Goal: Use online tool/utility

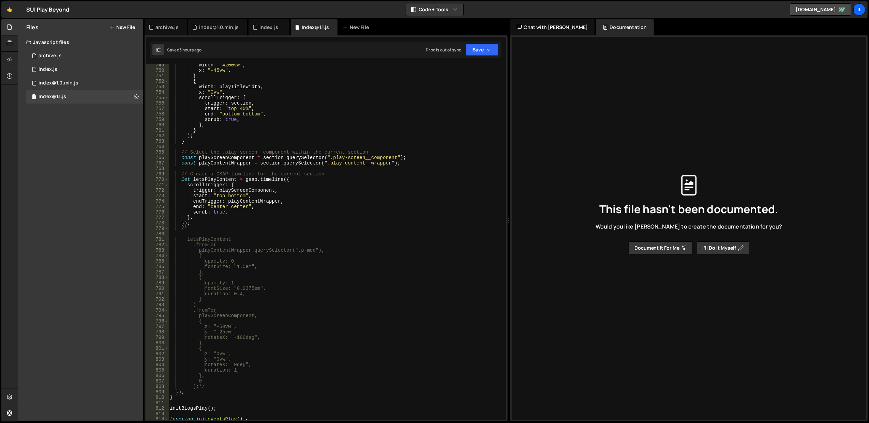
scroll to position [4087, 0]
click at [307, 203] on div "width : "4200vw" , x : "-45vw" , } , { width : playTitleWidth , x : "0vw" , scr…" at bounding box center [335, 245] width 335 height 367
paste textarea "const swiper ="
click at [444, 91] on div "width : "4200vw" , x : "-45vw" , } , { width : playTitleWidth , x : "0vw" , scr…" at bounding box center [335, 245] width 335 height 367
type textarea "x: "0vw","
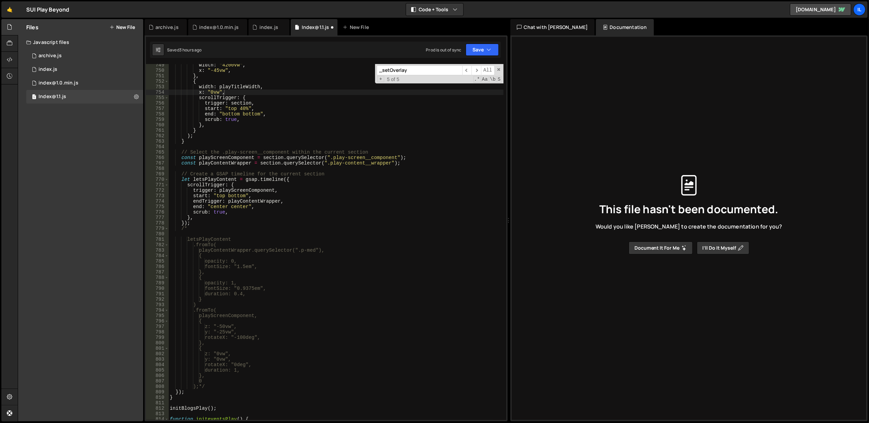
paste input "const swiper ="
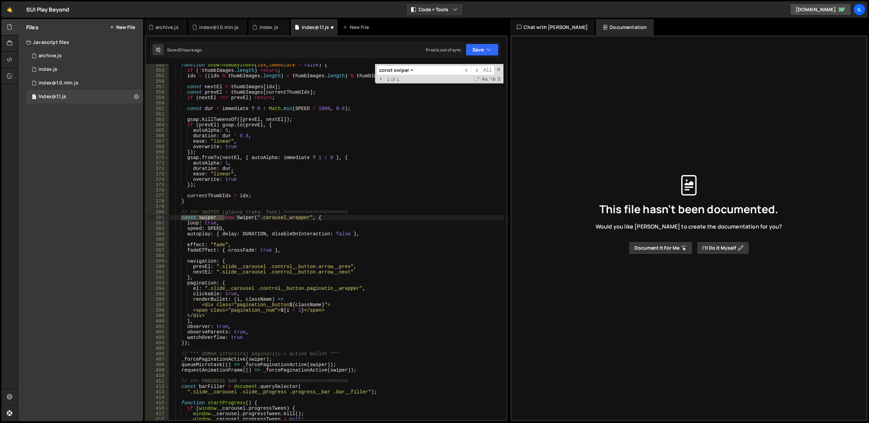
scroll to position [1927, 0]
type input "const swiper ="
click at [205, 275] on div "function showThumbByIndex ( idx , immediate = false ) { if ( ! thumbImages . le…" at bounding box center [335, 245] width 335 height 367
type textarea "},"
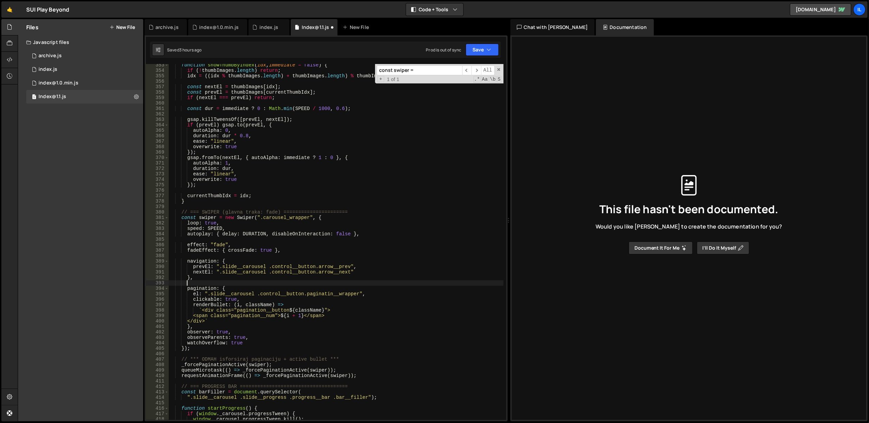
scroll to position [0, 1]
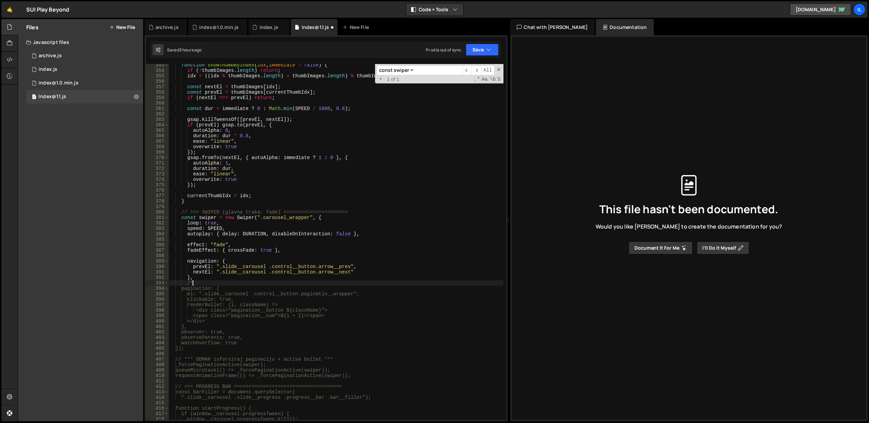
click at [209, 321] on div "function showThumbByIndex ( idx , immediate = false ) { if ( ! thumbImages . le…" at bounding box center [335, 245] width 335 height 367
click at [210, 326] on div "function showThumbByIndex ( idx , immediate = false ) { if ( ! thumbImages . le…" at bounding box center [335, 245] width 335 height 367
type textarea "},*/"
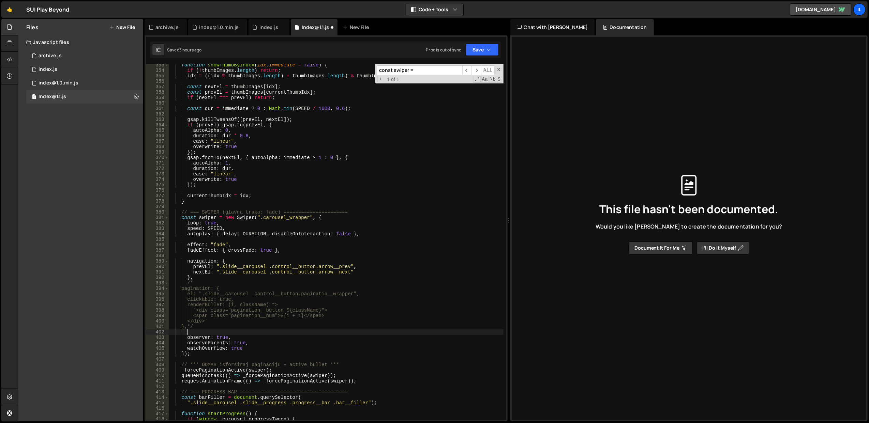
paste textarea "},"
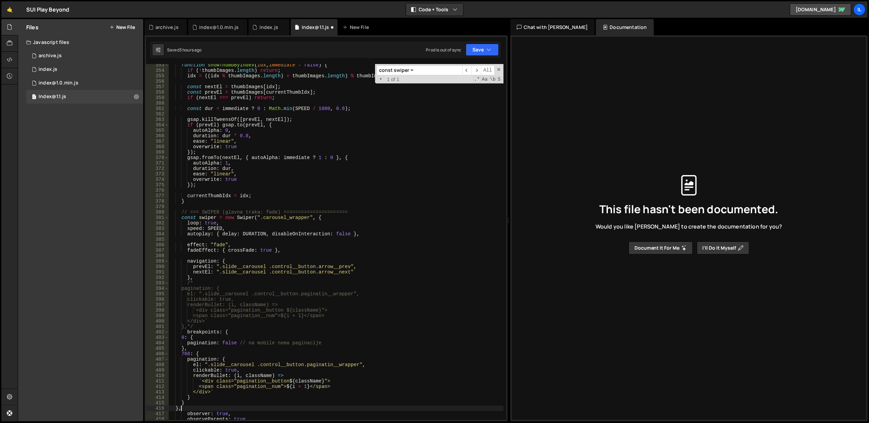
scroll to position [1954, 0]
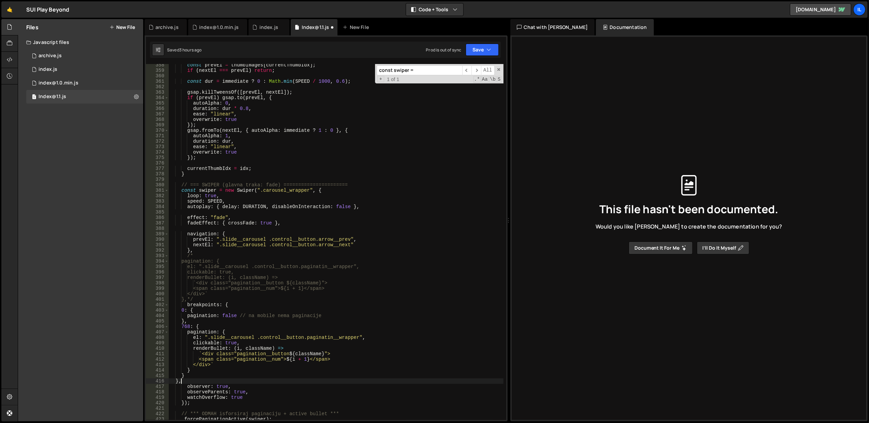
click at [237, 298] on div "const prevEl = thumbImages [ currentThumbIdx ] ; if ( nextEl === prevEl ) retur…" at bounding box center [335, 245] width 335 height 367
type textarea "},*/"
click at [473, 49] on button "Save" at bounding box center [482, 50] width 33 height 12
click at [462, 69] on div "Save to Staging S" at bounding box center [459, 66] width 71 height 7
